Goal: Navigation & Orientation: Find specific page/section

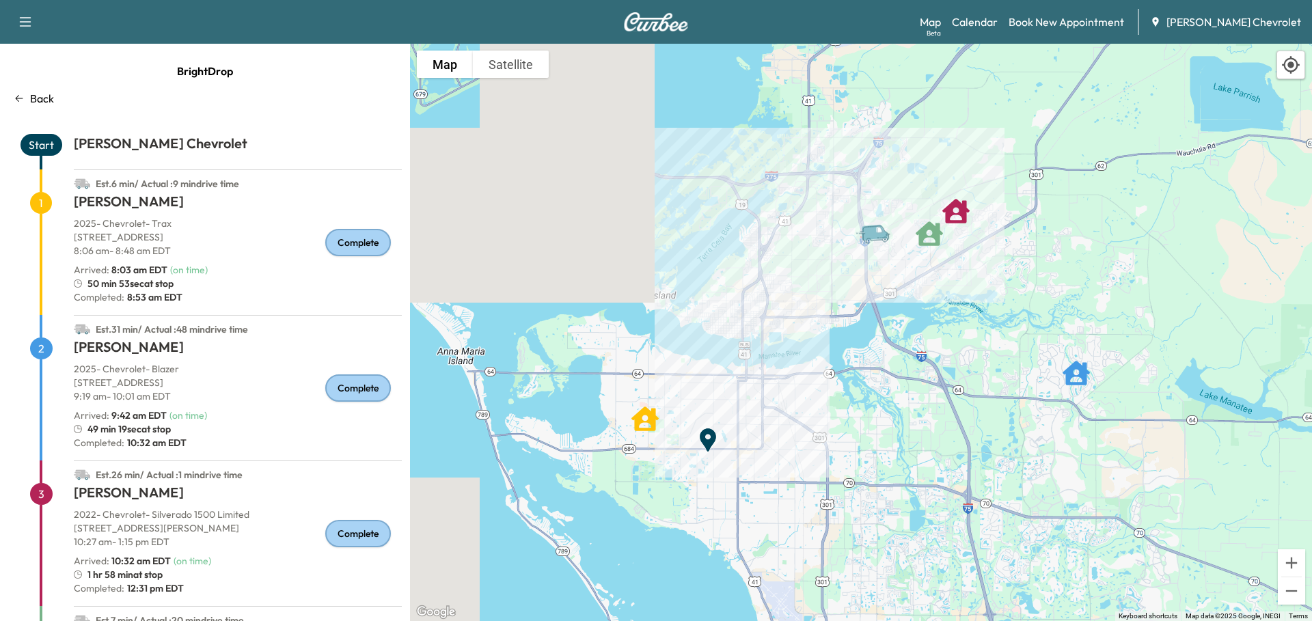
click at [998, 15] on link "Calendar" at bounding box center [975, 22] width 46 height 16
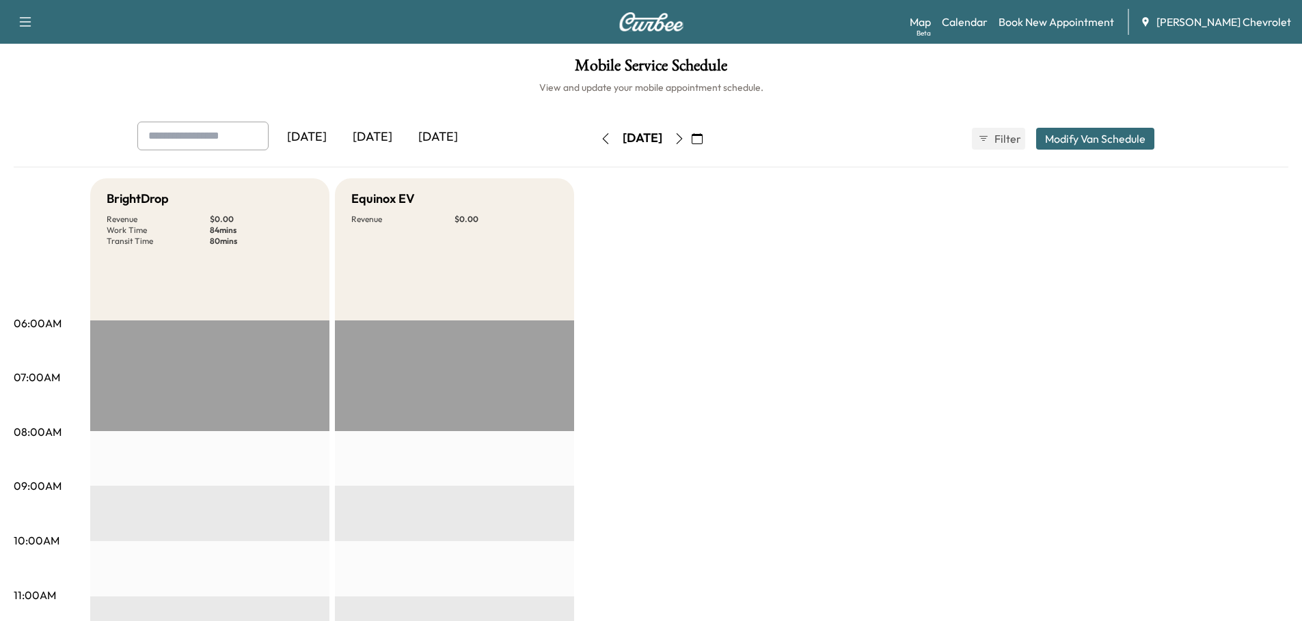
click at [378, 130] on div "[DATE]" at bounding box center [373, 137] width 66 height 31
click at [931, 21] on link "Map Beta" at bounding box center [920, 22] width 21 height 16
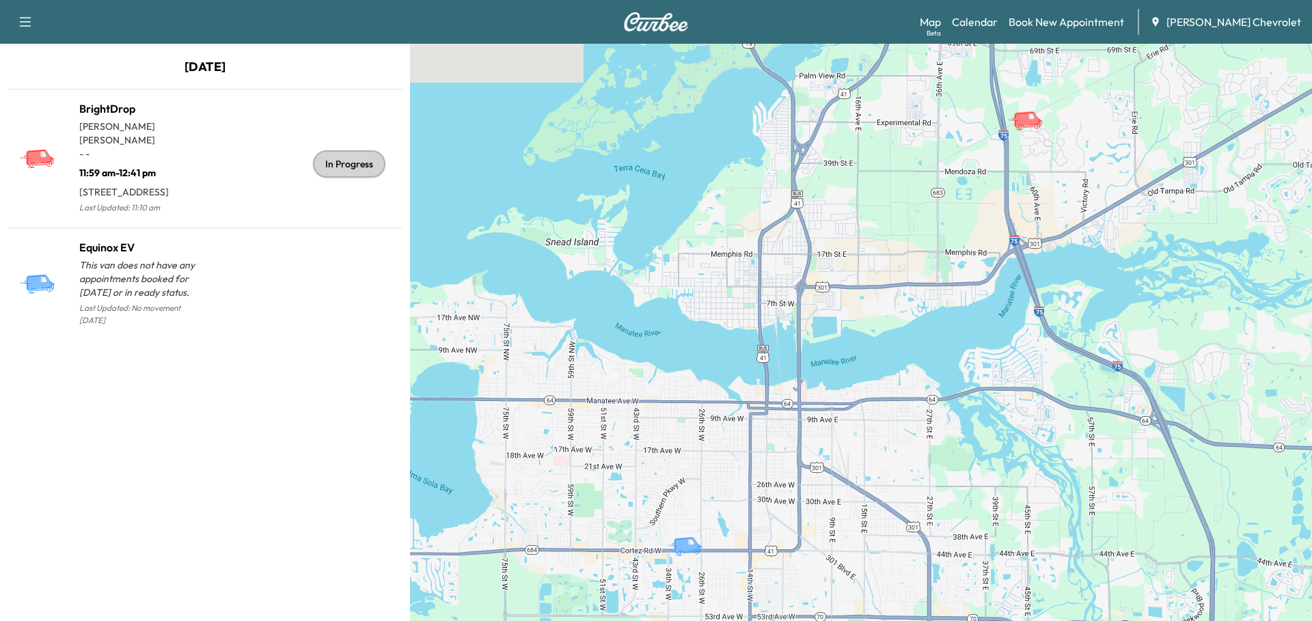
click at [169, 161] on p "11:59 am - 12:41 pm" at bounding box center [142, 170] width 126 height 19
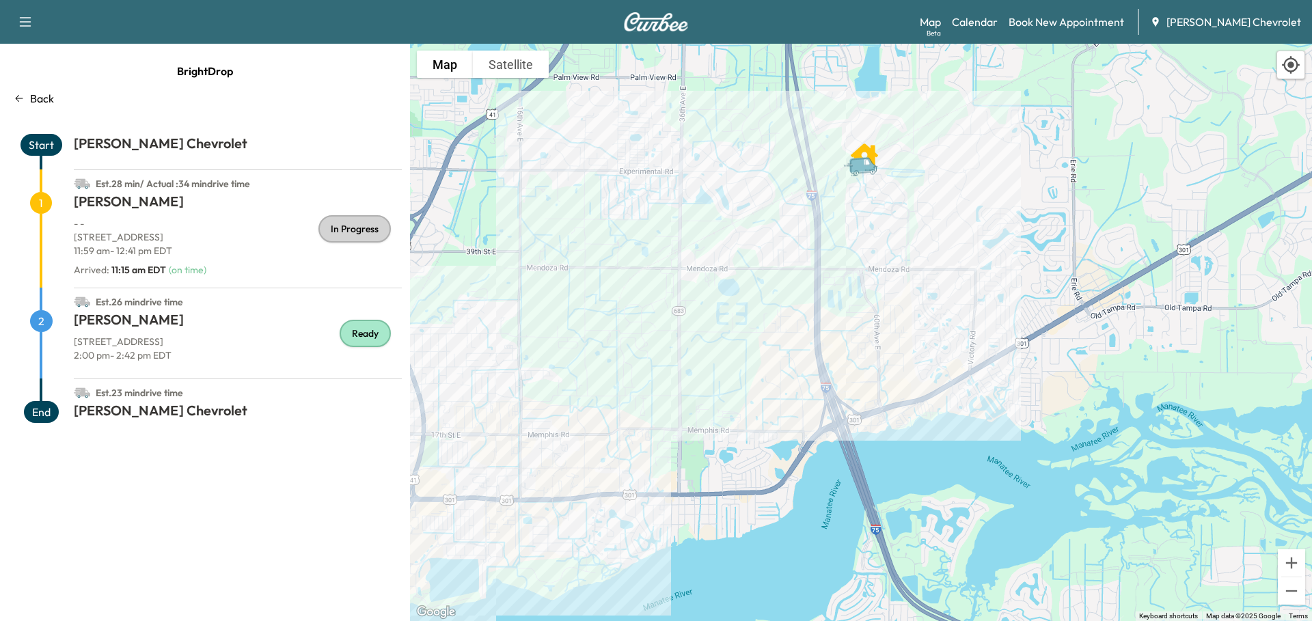
drag, startPoint x: 882, startPoint y: 156, endPoint x: 856, endPoint y: 269, distance: 116.4
click at [856, 269] on div "To activate drag with keyboard, press Alt + Enter. Once in keyboard drag state,…" at bounding box center [861, 332] width 902 height 577
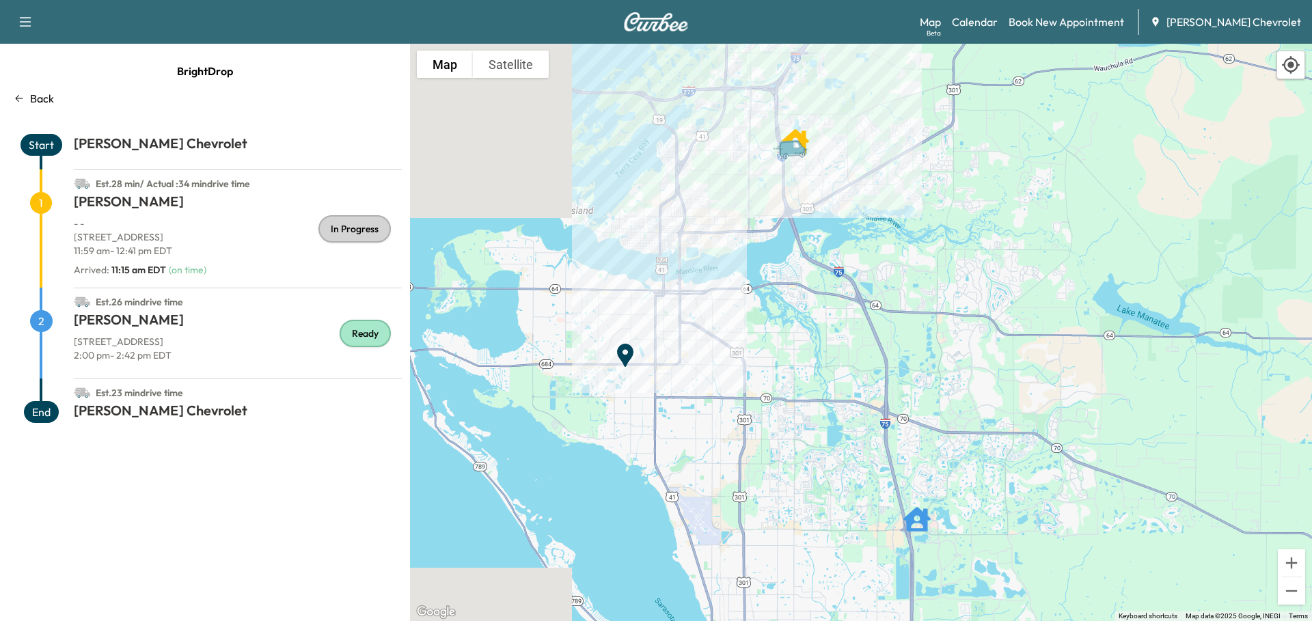
drag, startPoint x: 843, startPoint y: 305, endPoint x: 778, endPoint y: 211, distance: 113.5
click at [778, 211] on div "To activate drag with keyboard, press Alt + Enter. Once in keyboard drag state,…" at bounding box center [861, 332] width 902 height 577
